Goal: Task Accomplishment & Management: Manage account settings

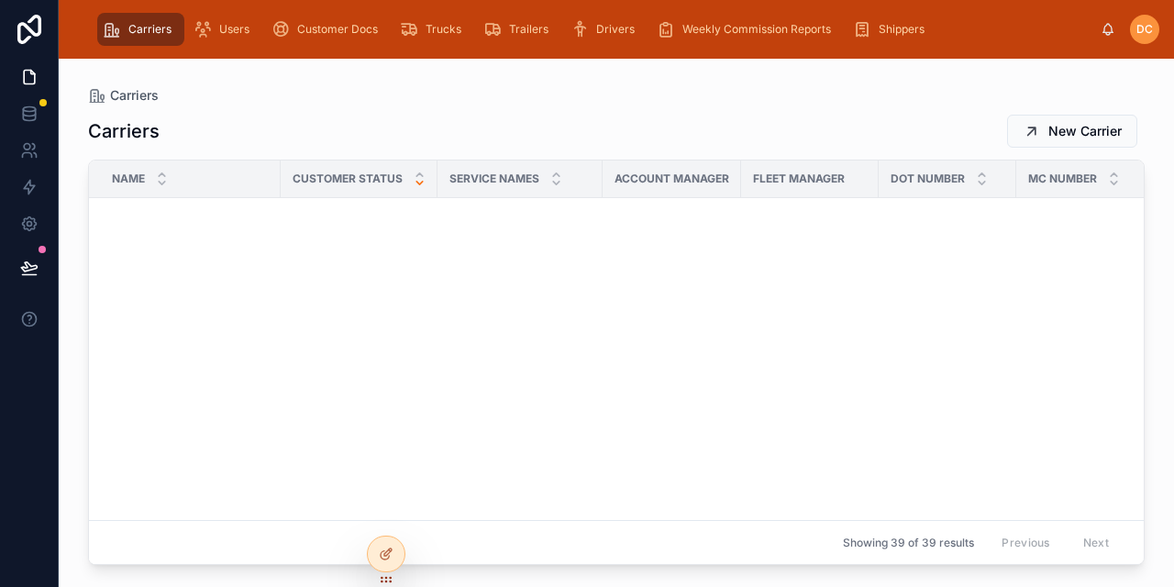
scroll to position [1211, 0]
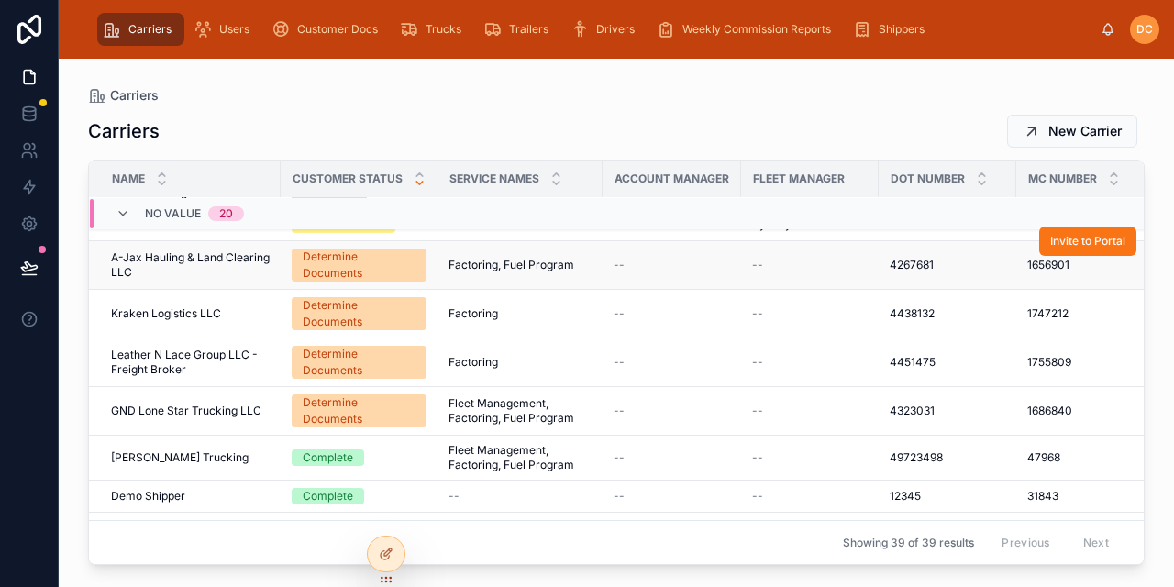
click at [692, 258] on div "--" at bounding box center [672, 265] width 117 height 15
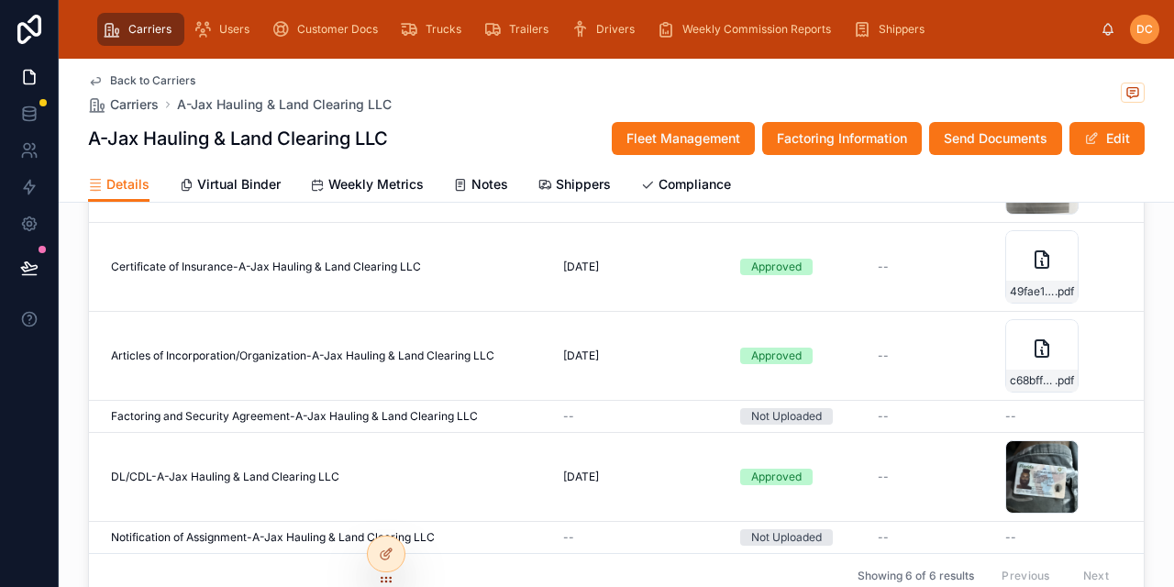
scroll to position [1835, 0]
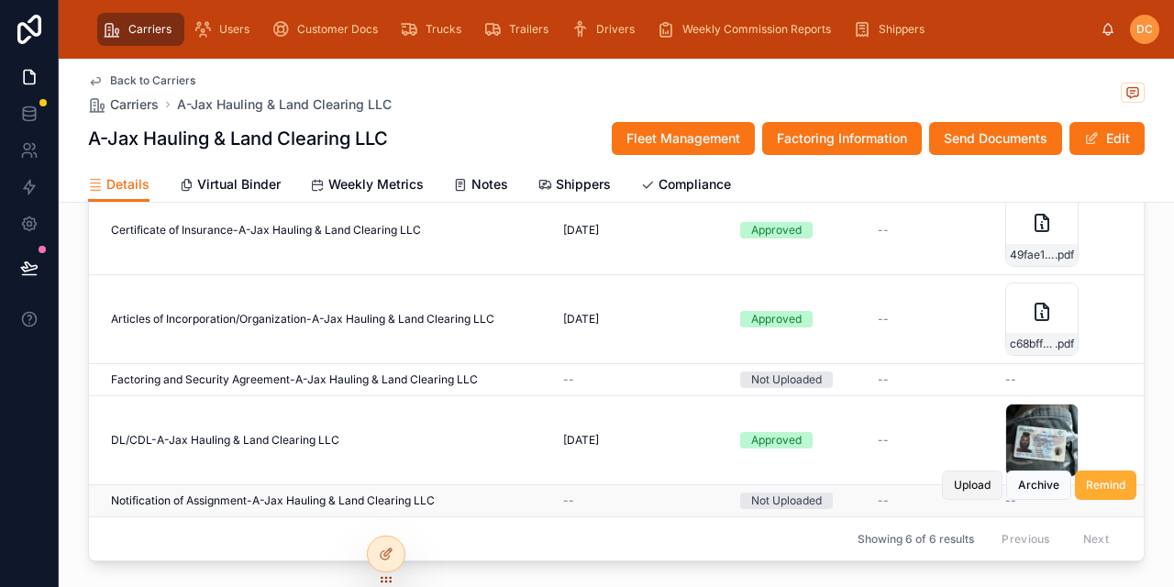
click at [963, 478] on span "Upload" at bounding box center [972, 485] width 37 height 15
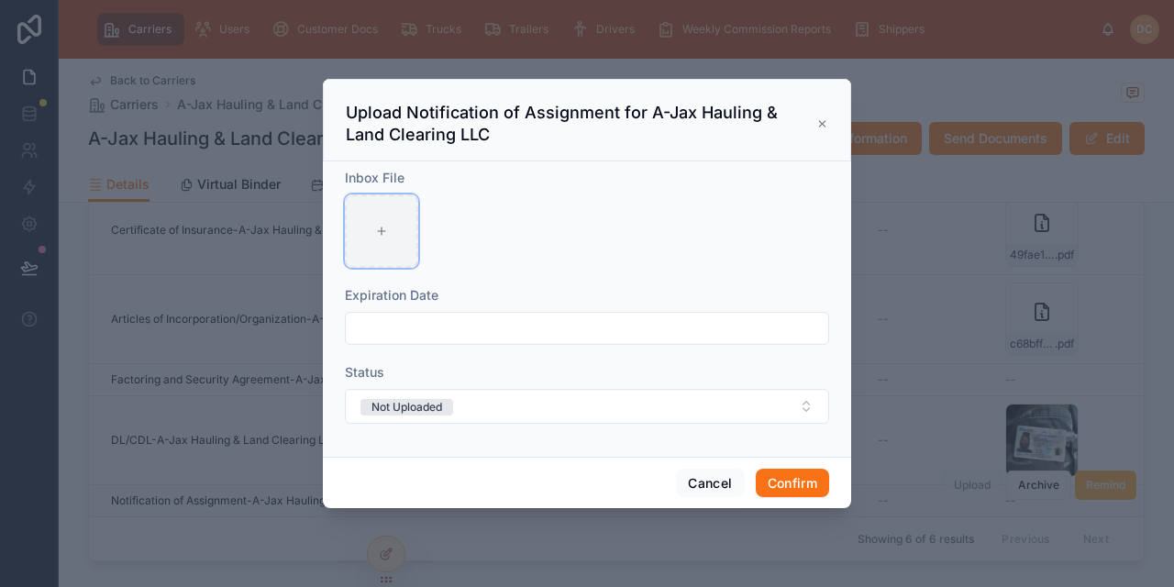
click at [374, 231] on div at bounding box center [381, 230] width 73 height 73
type input "**********"
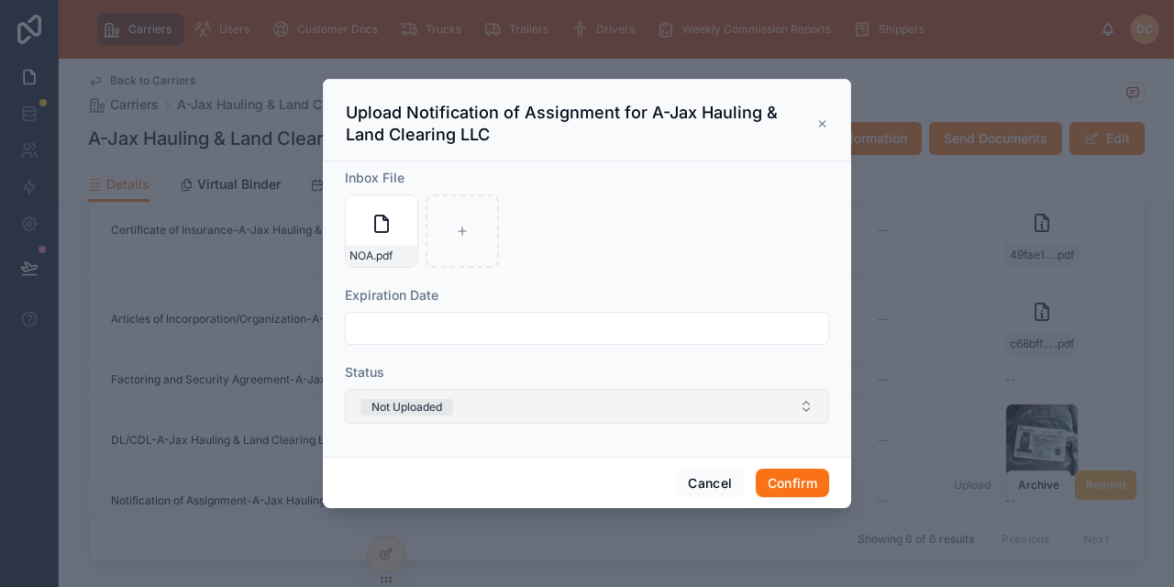
click at [472, 410] on button "Not Uploaded" at bounding box center [587, 406] width 484 height 35
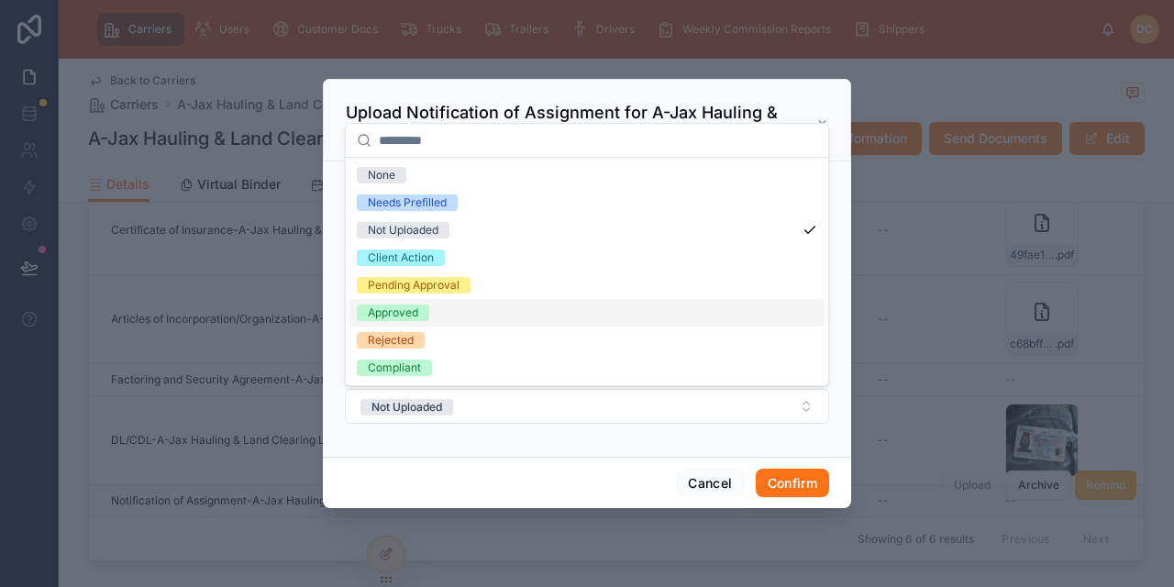
click at [398, 315] on div "Approved" at bounding box center [393, 313] width 50 height 17
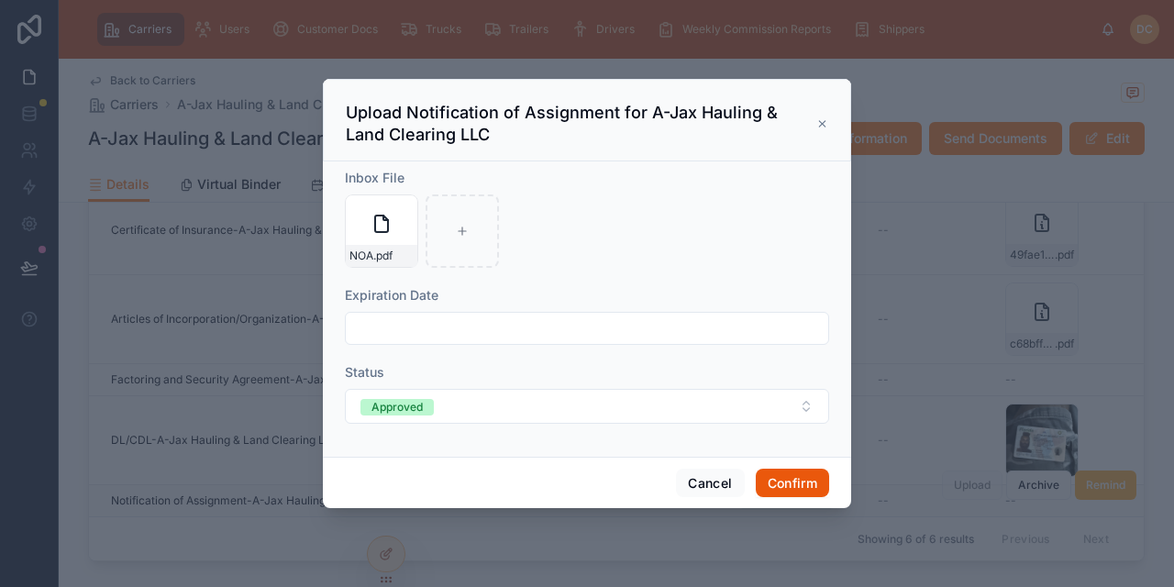
click at [776, 482] on button "Confirm" at bounding box center [792, 483] width 73 height 29
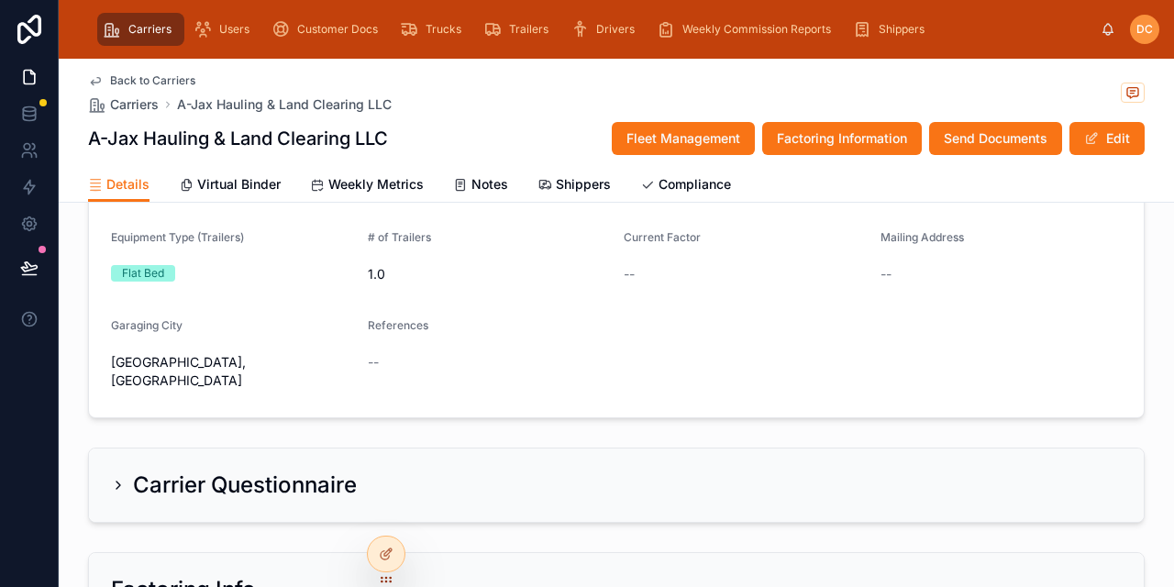
scroll to position [0, 0]
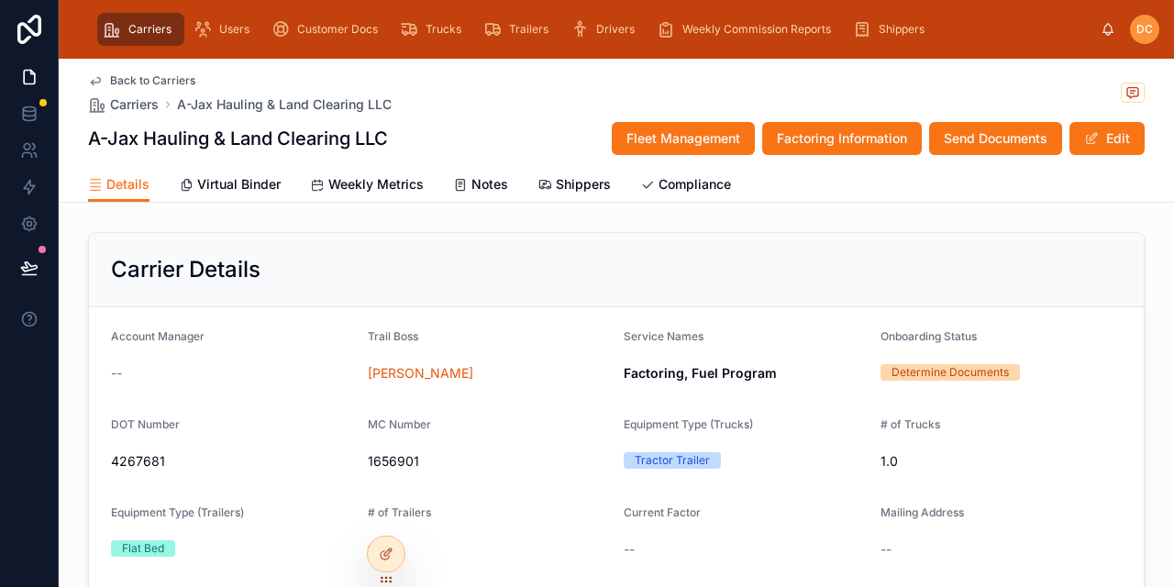
click at [129, 74] on span "Back to Carriers" at bounding box center [152, 80] width 85 height 15
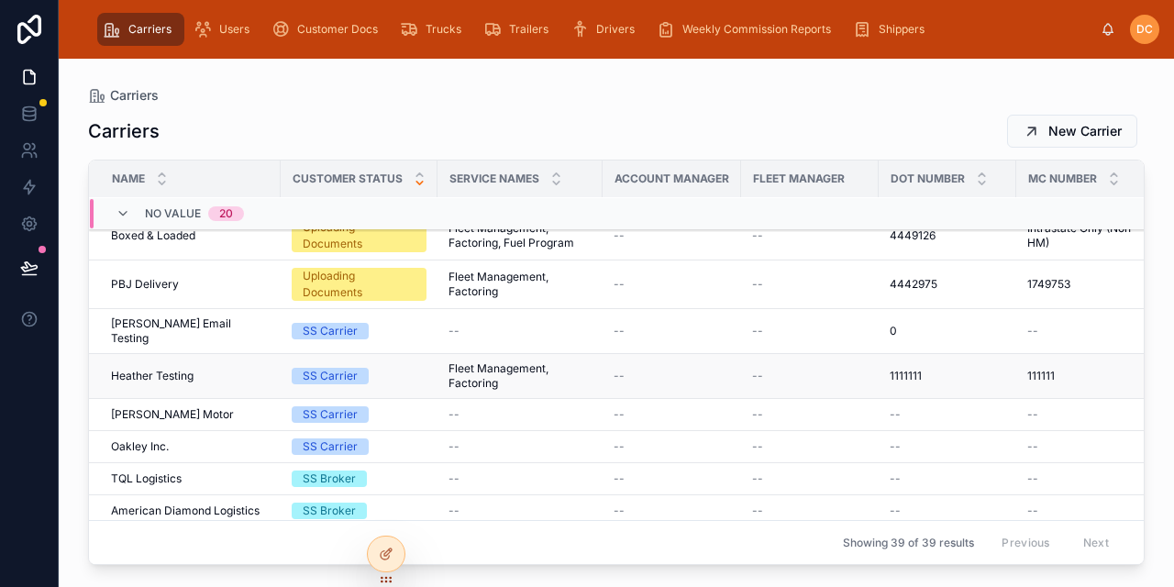
scroll to position [762, 0]
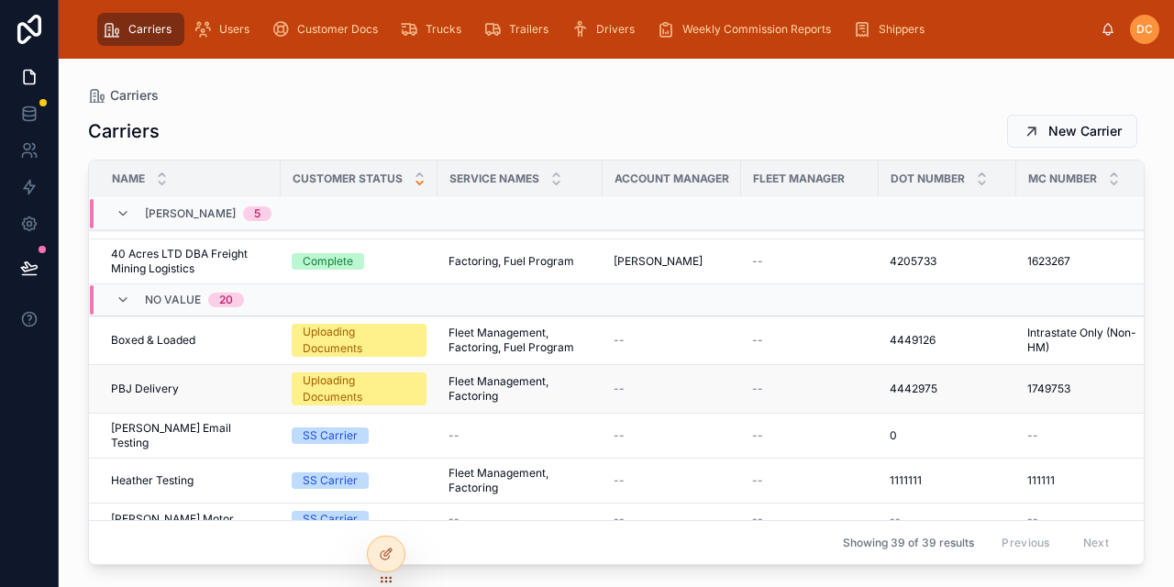
click at [242, 382] on div "PBJ Delivery PBJ Delivery" at bounding box center [190, 389] width 159 height 15
